Goal: Task Accomplishment & Management: Complete application form

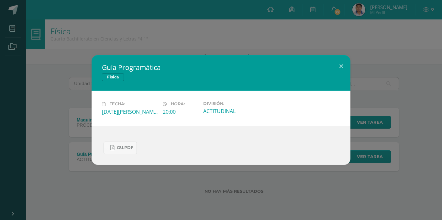
click at [168, 33] on div "Guía Programática Física Fecha: Viernes 08 de Agosto Hora: 20:00 División: ACTI…" at bounding box center [221, 110] width 442 height 220
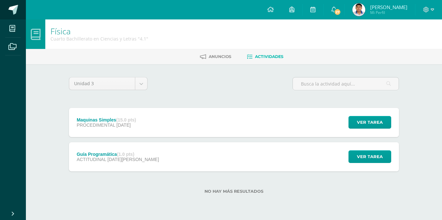
click at [12, 9] on span at bounding box center [13, 10] width 10 height 10
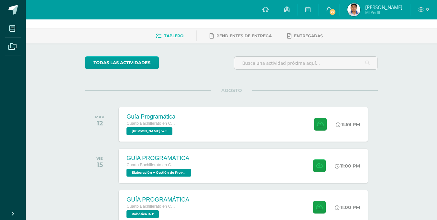
scroll to position [32, 0]
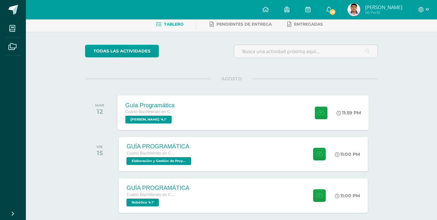
click at [186, 105] on div "Guía Programática Cuarto Bachillerato en Ciencias y Letras [PERSON_NAME] '4.1' …" at bounding box center [243, 112] width 251 height 35
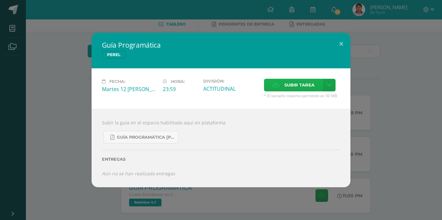
click at [293, 88] on span "Subir tarea" at bounding box center [299, 85] width 30 height 12
click at [0, 0] on input "Subir tarea" at bounding box center [0, 0] width 0 height 0
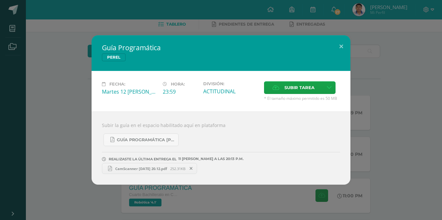
click at [23, 51] on div "Guía Programática [PERSON_NAME] Fecha: Martes 12 [PERSON_NAME] Hora: 23:59 Divi…" at bounding box center [221, 109] width 437 height 149
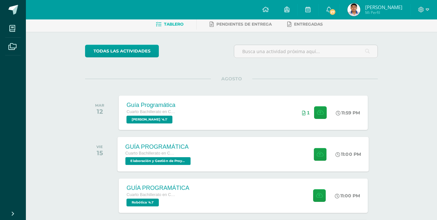
click at [180, 152] on div "Cuarto Bachillerato en Ciencias y Letras" at bounding box center [158, 153] width 67 height 7
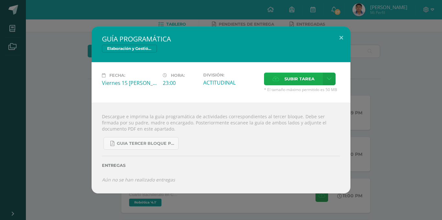
click at [291, 77] on span "Subir tarea" at bounding box center [299, 79] width 30 height 12
click at [0, 0] on input "Subir tarea" at bounding box center [0, 0] width 0 height 0
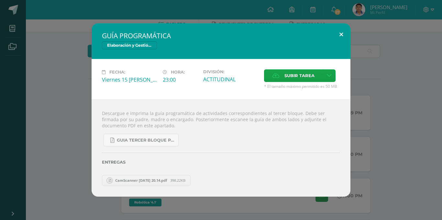
click at [339, 33] on button at bounding box center [341, 34] width 18 height 22
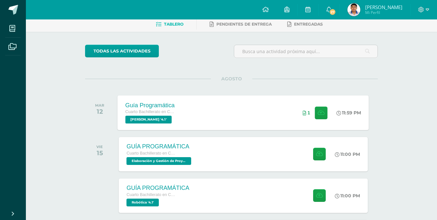
click at [160, 109] on span "Cuarto Bachillerato en Ciencias y Letras" at bounding box center [149, 111] width 49 height 5
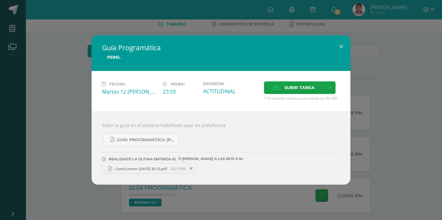
click at [143, 169] on span "CamScanner [DATE] 20.12.pdf" at bounding box center [141, 168] width 58 height 5
click at [42, 33] on div "Guía Programática [PERSON_NAME] Fecha: Martes 12 [PERSON_NAME] Hora: 23:59 Divi…" at bounding box center [221, 110] width 442 height 220
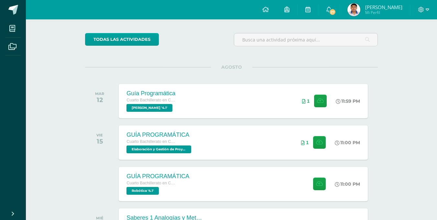
scroll to position [65, 0]
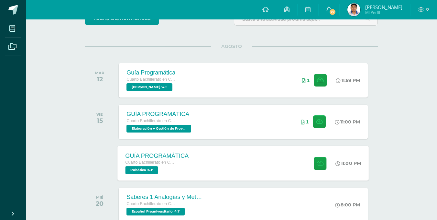
click at [206, 167] on div "GUÍA PROGRAMÁTICA Cuarto Bachillerato en Ciencias y Letras Robótica '4.1' 11:00…" at bounding box center [243, 163] width 251 height 35
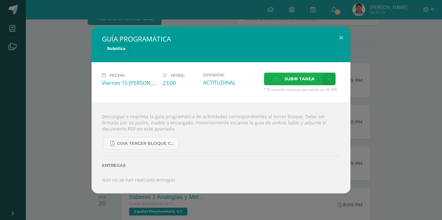
click at [285, 77] on label "Subir tarea" at bounding box center [293, 78] width 59 height 13
click at [0, 0] on input "Subir tarea" at bounding box center [0, 0] width 0 height 0
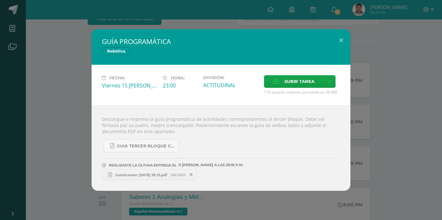
click at [424, 76] on div "GUÍA PROGRAMÁTICA Robótica Fecha: Viernes 15 [PERSON_NAME] Hora: 23:00 División…" at bounding box center [221, 109] width 437 height 161
